Goal: Navigation & Orientation: Find specific page/section

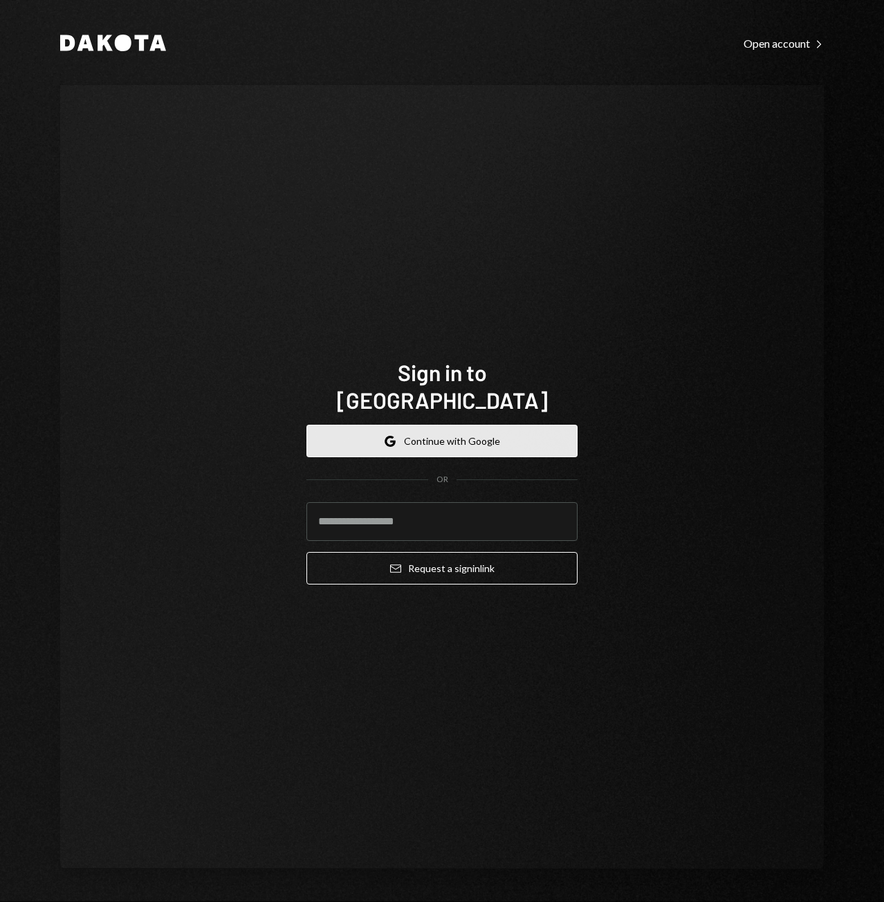
click at [495, 432] on button "Google Continue with Google" at bounding box center [441, 441] width 271 height 33
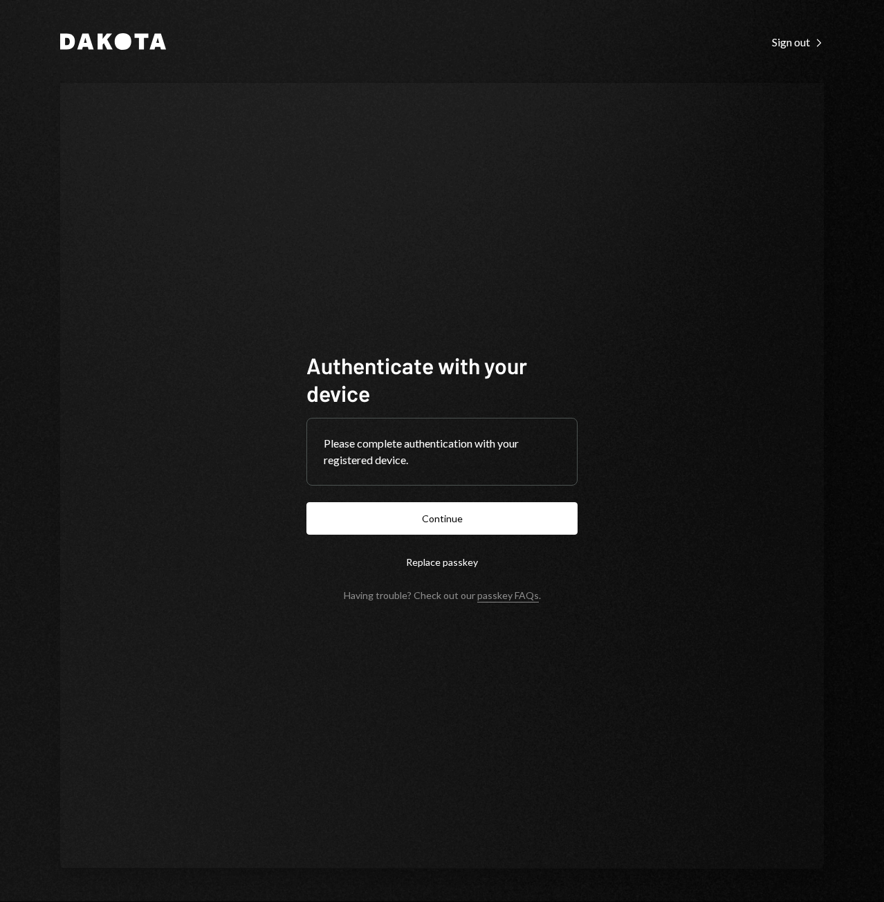
click at [480, 515] on button "Continue" at bounding box center [441, 518] width 271 height 33
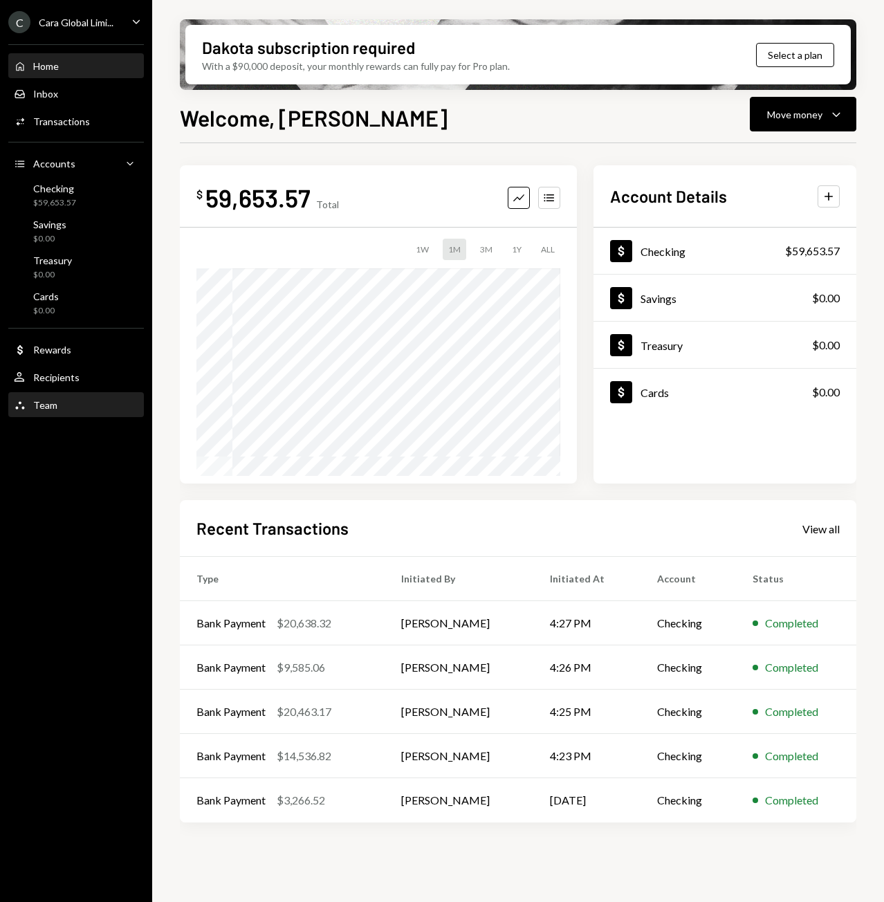
click at [35, 406] on div "Team" at bounding box center [45, 405] width 24 height 12
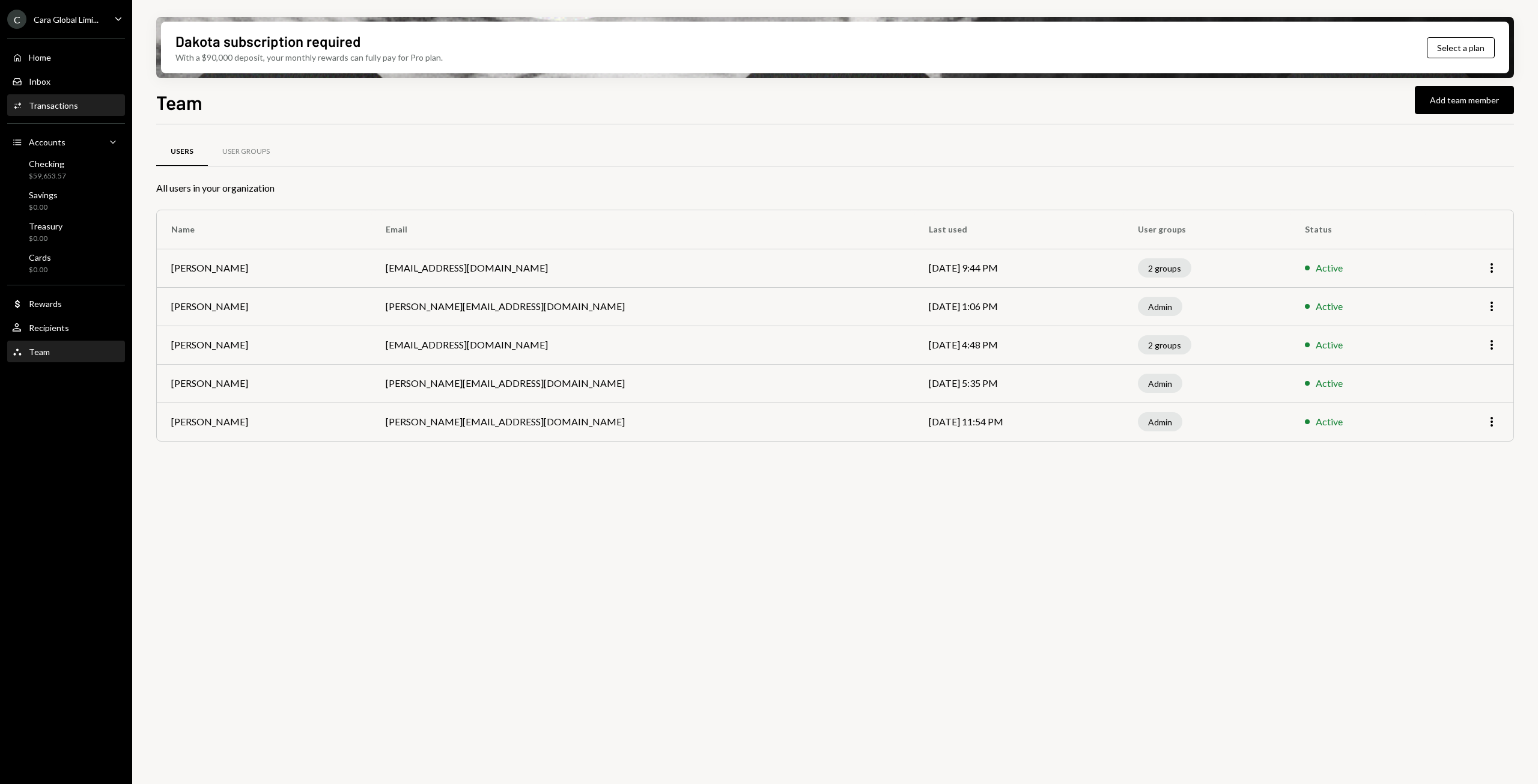
click at [93, 114] on div "Activities Transactions" at bounding box center [66, 106] width 109 height 21
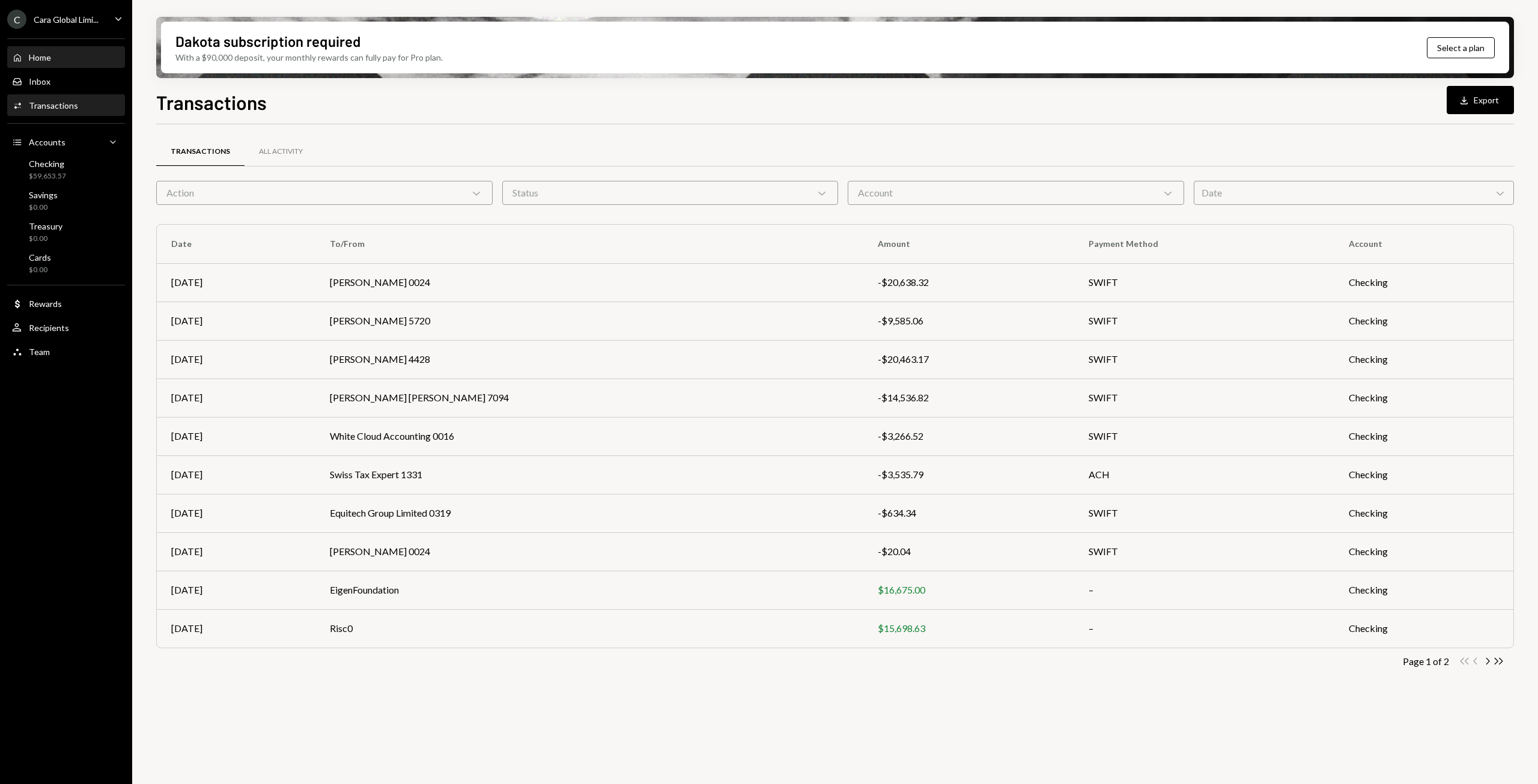
click at [81, 62] on div "Home Home" at bounding box center [66, 57] width 109 height 10
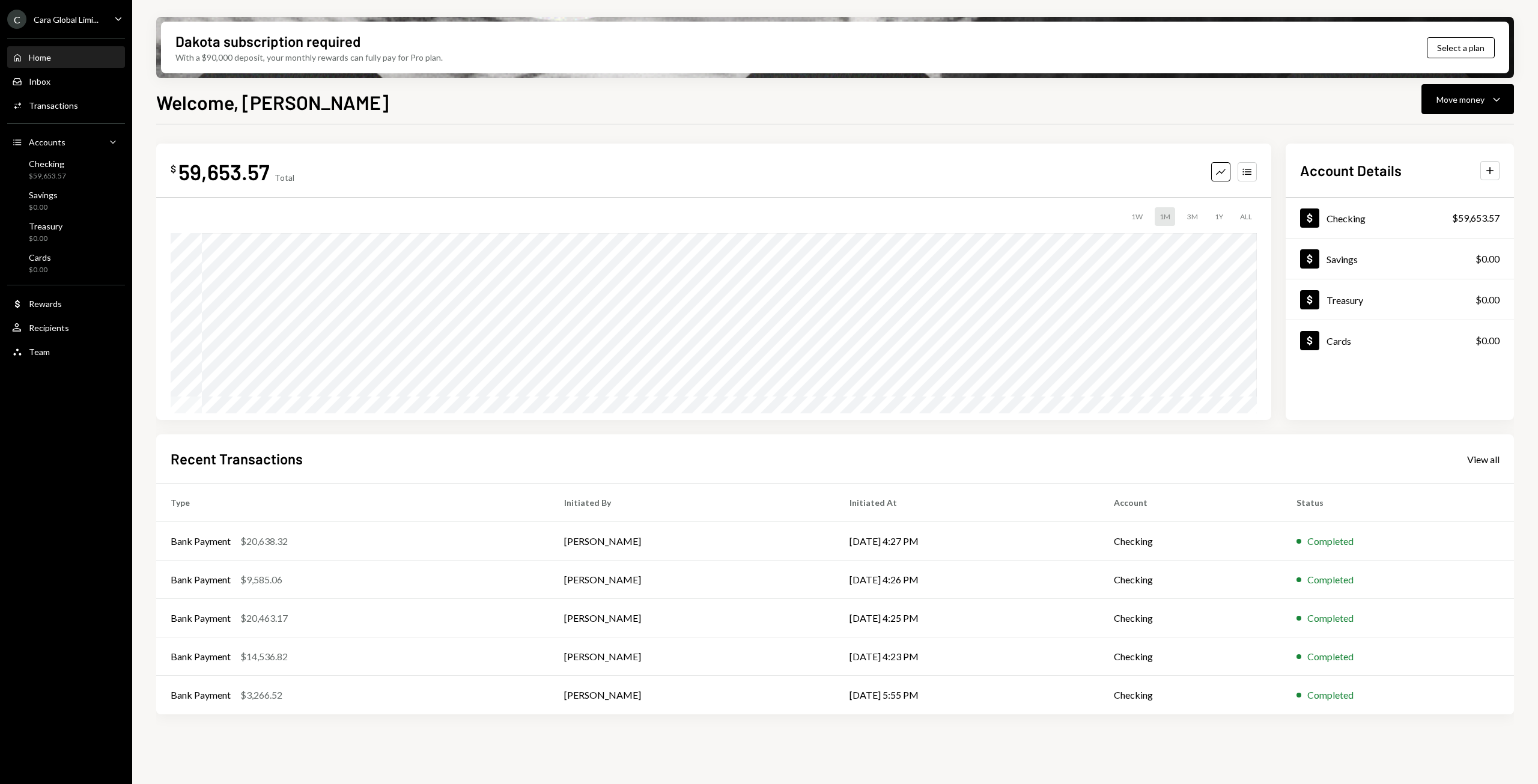
click at [17, 465] on div "C Cara Global Limi... Caret Down Home Home Inbox Inbox Activities Transactions …" at bounding box center [66, 392] width 132 height 784
click at [63, 111] on div "Activities Transactions" at bounding box center [66, 106] width 109 height 21
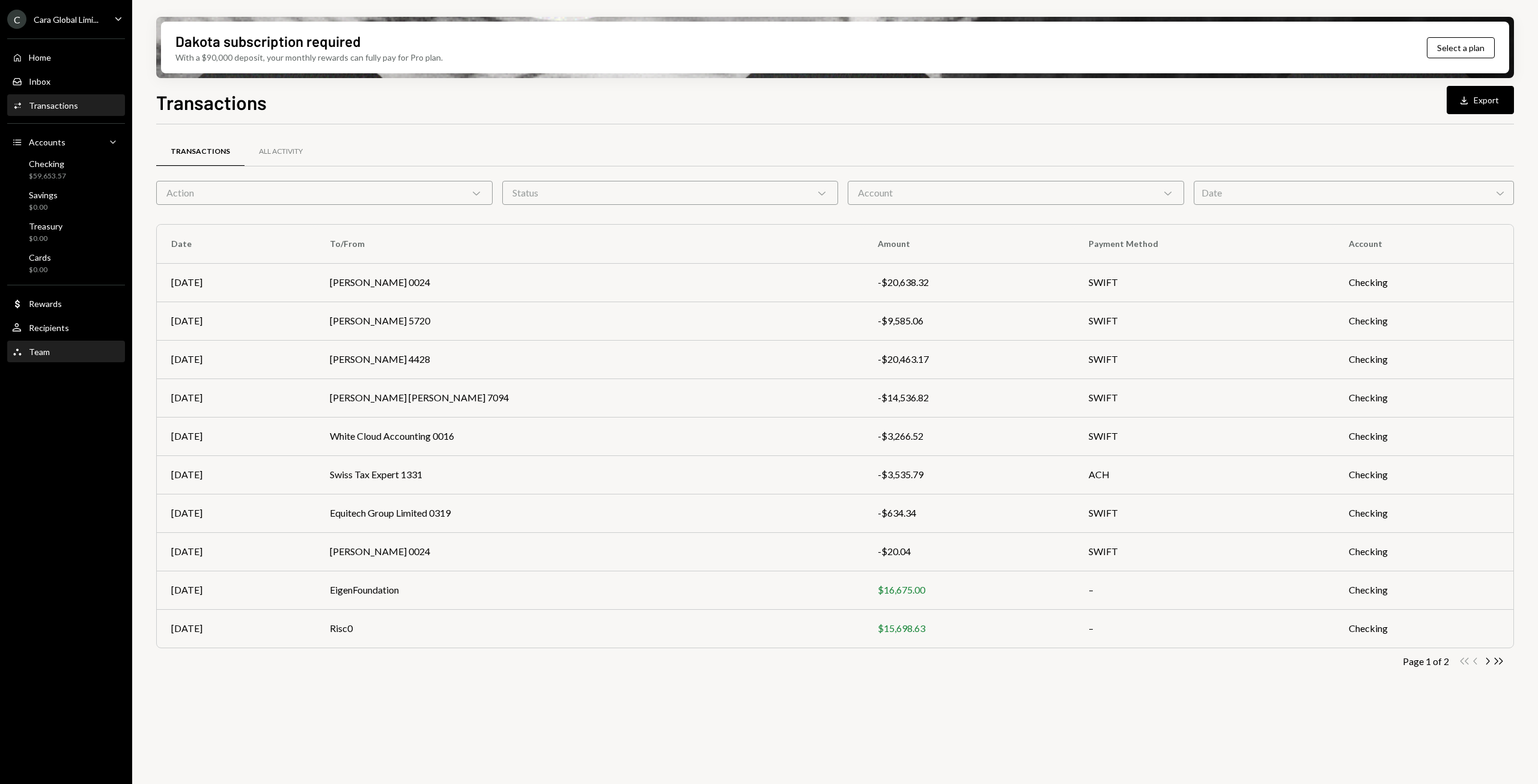
click at [45, 346] on div "Team Team" at bounding box center [31, 352] width 38 height 10
